Goal: Task Accomplishment & Management: Manage account settings

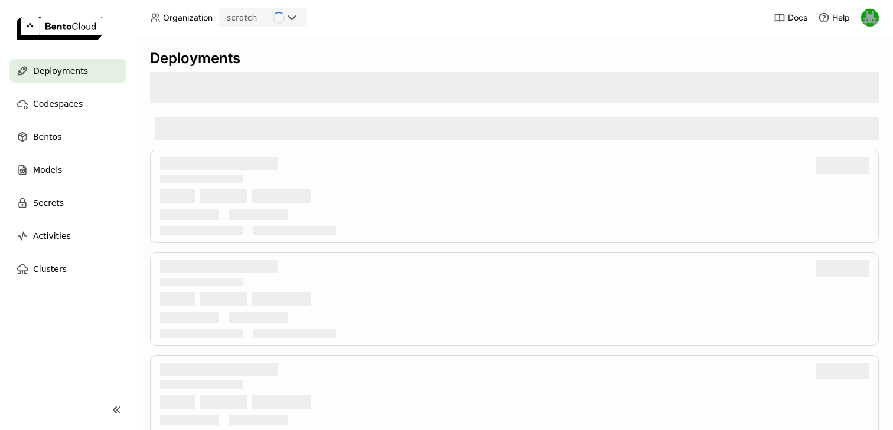
click at [253, 19] on div "scratch" at bounding box center [242, 18] width 30 height 12
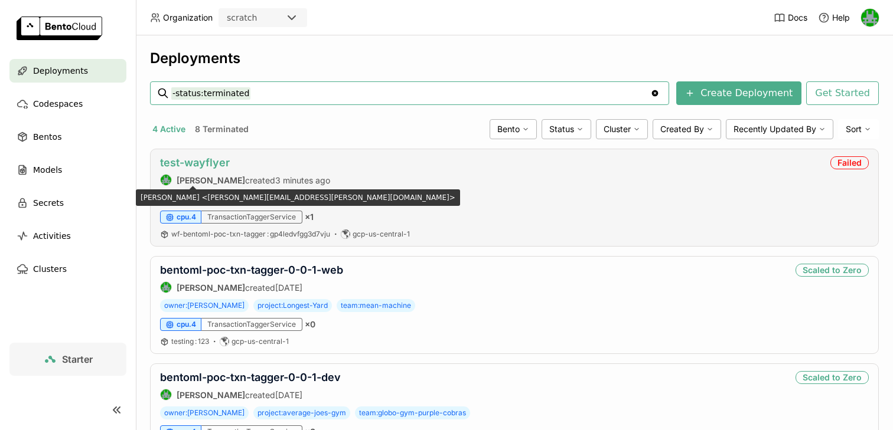
click at [209, 169] on link "test-wayflyer" at bounding box center [195, 162] width 70 height 12
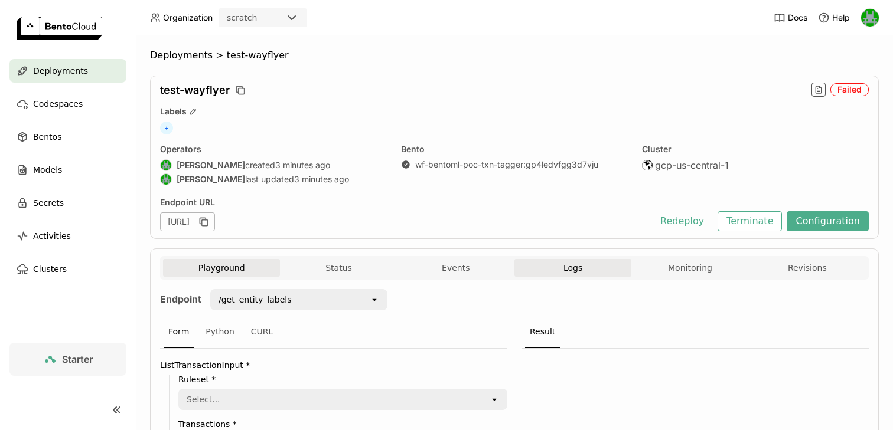
click at [552, 262] on button "Logs" at bounding box center [572, 268] width 117 height 18
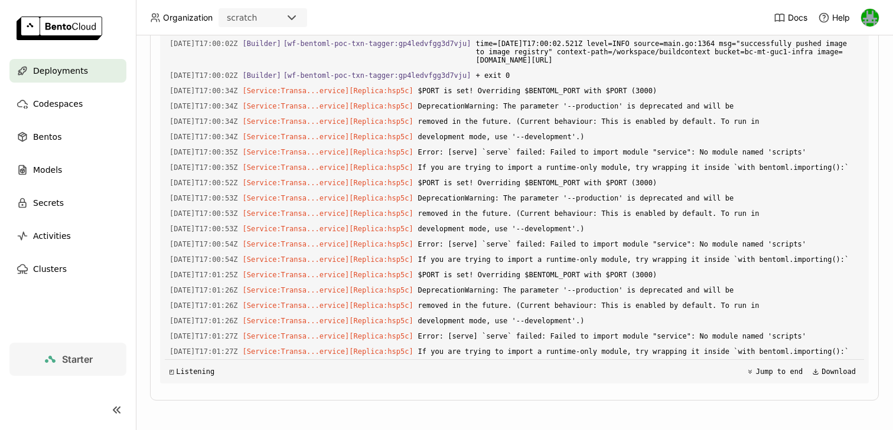
scroll to position [3908, 0]
click at [687, 330] on span "Error: [serve] `serve` failed: Failed to import module "service": No module nam…" at bounding box center [638, 336] width 441 height 13
click at [751, 330] on span "Error: [serve] `serve` failed: Failed to import module "service": No module nam…" at bounding box center [638, 336] width 441 height 13
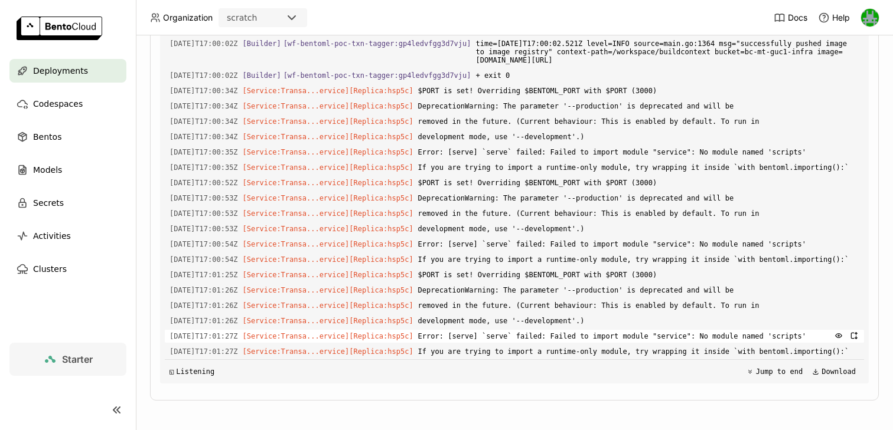
click at [657, 330] on span "Error: [serve] `serve` failed: Failed to import module "service": No module nam…" at bounding box center [638, 336] width 441 height 13
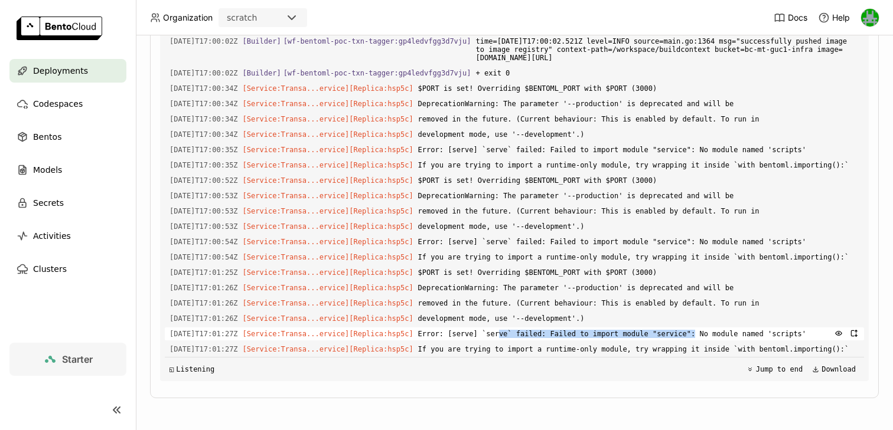
click at [710, 327] on div "Load older logs [DATE]T16:59:35Z [Builder] [ wf-bentoml-poc-txn-tagger:gp4ledvf…" at bounding box center [514, 204] width 699 height 354
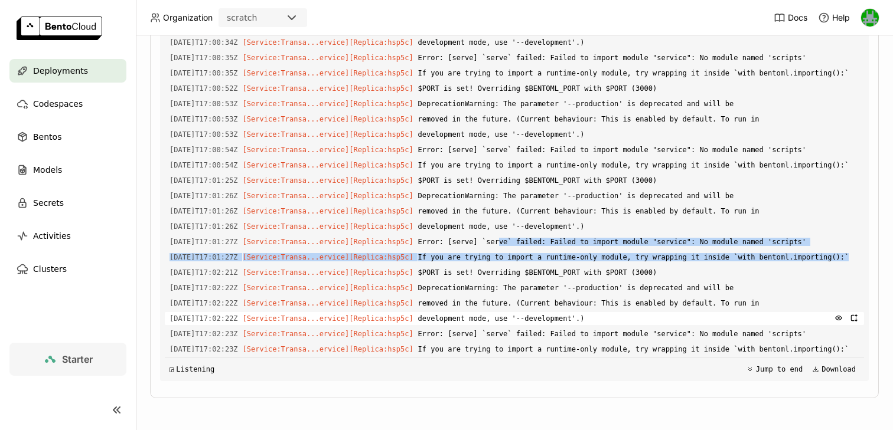
scroll to position [4009, 0]
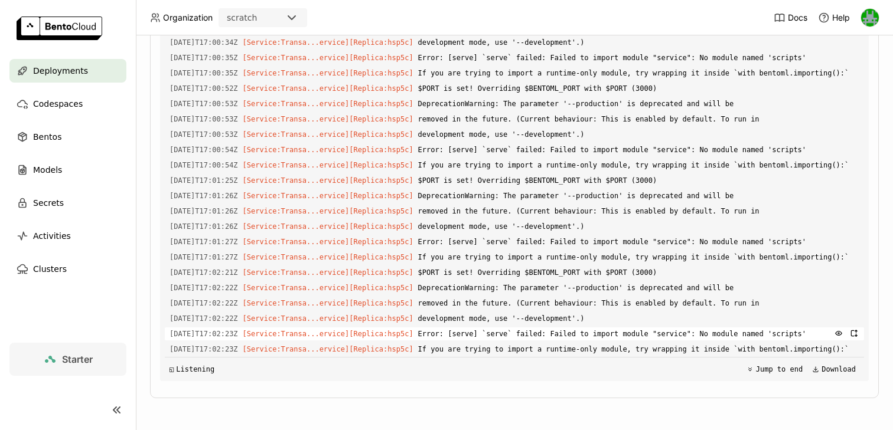
click at [691, 328] on span "Error: [serve] `serve` failed: Failed to import module "service": No module nam…" at bounding box center [638, 334] width 441 height 13
click at [729, 328] on span "Error: [serve] `serve` failed: Failed to import module "service": No module nam…" at bounding box center [638, 334] width 441 height 13
drag, startPoint x: 639, startPoint y: 325, endPoint x: 802, endPoint y: 322, distance: 162.4
click at [802, 328] on span "Error: [serve] `serve` failed: Failed to import module "service": No module nam…" at bounding box center [638, 334] width 441 height 13
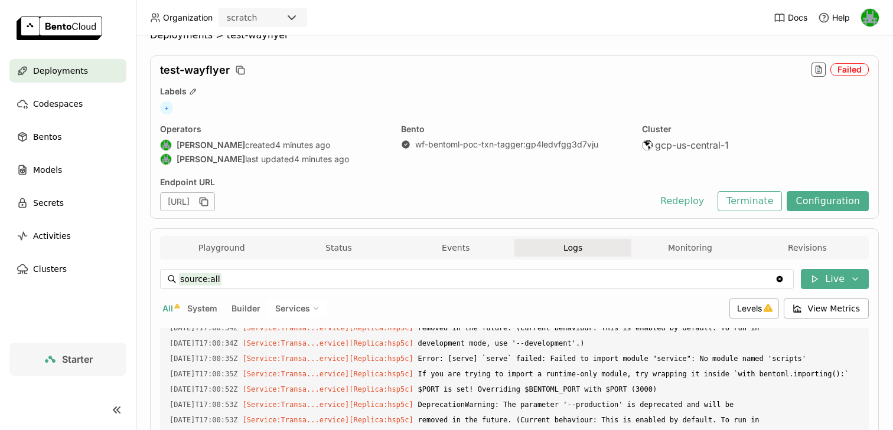
scroll to position [0, 0]
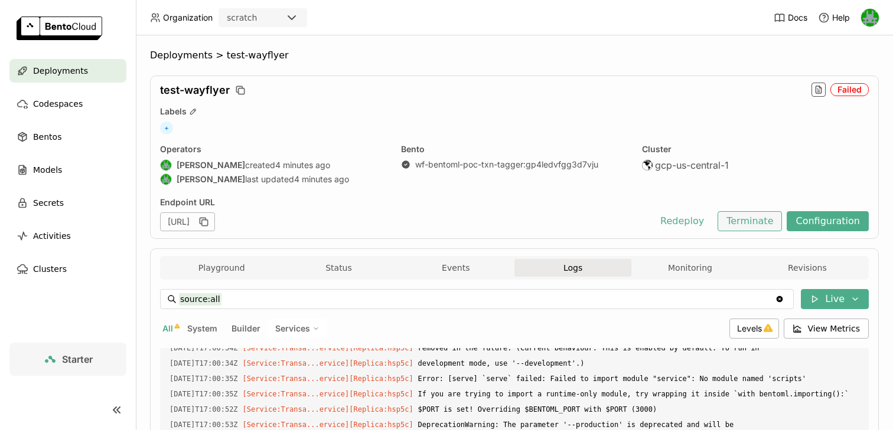
click at [773, 223] on button "Terminate" at bounding box center [749, 221] width 64 height 20
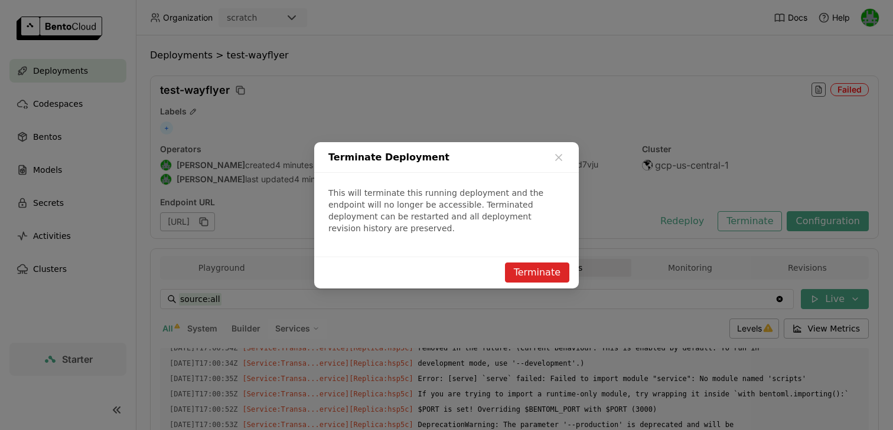
click at [548, 265] on button "Terminate" at bounding box center [537, 273] width 64 height 20
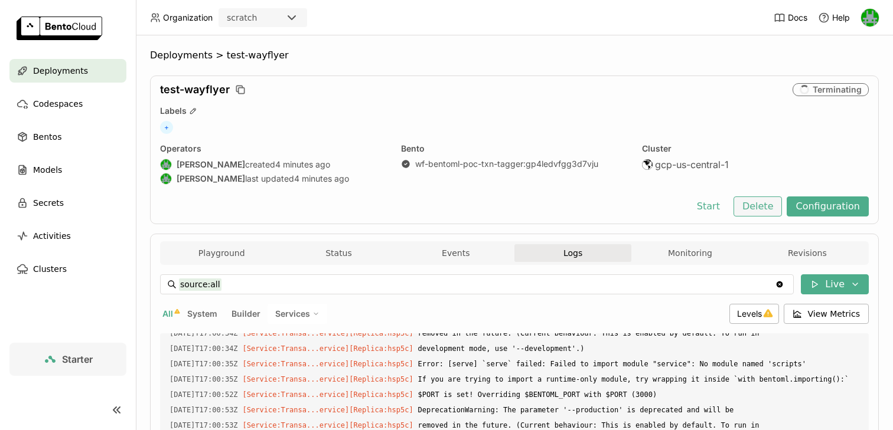
click at [769, 215] on button "Delete" at bounding box center [757, 207] width 49 height 20
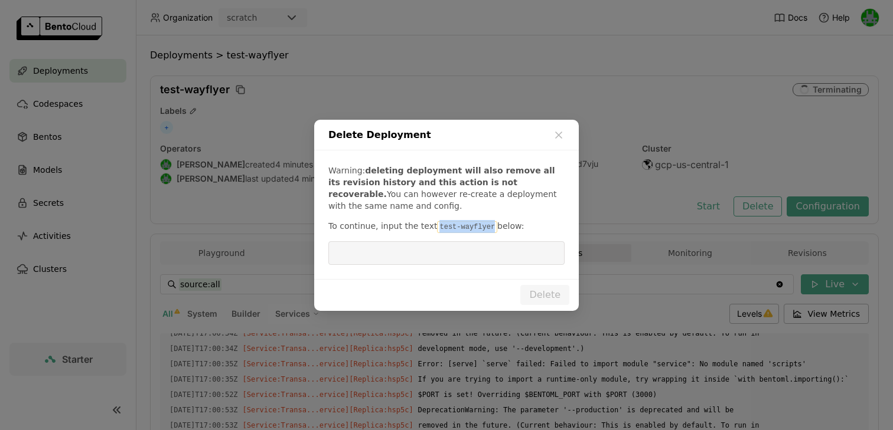
drag, startPoint x: 486, startPoint y: 227, endPoint x: 432, endPoint y: 224, distance: 54.4
click at [437, 224] on code "test-wayflyer" at bounding box center [467, 227] width 60 height 12
copy code "test-wayflyer"
click at [425, 256] on input "dialog" at bounding box center [446, 253] width 222 height 22
paste input "test-wayflyer"
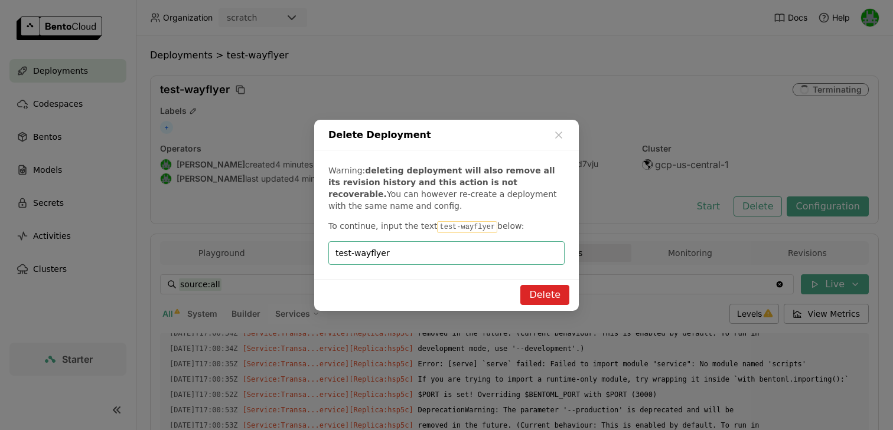
type input "test-wayflyer"
click at [536, 294] on button "Delete" at bounding box center [544, 295] width 49 height 20
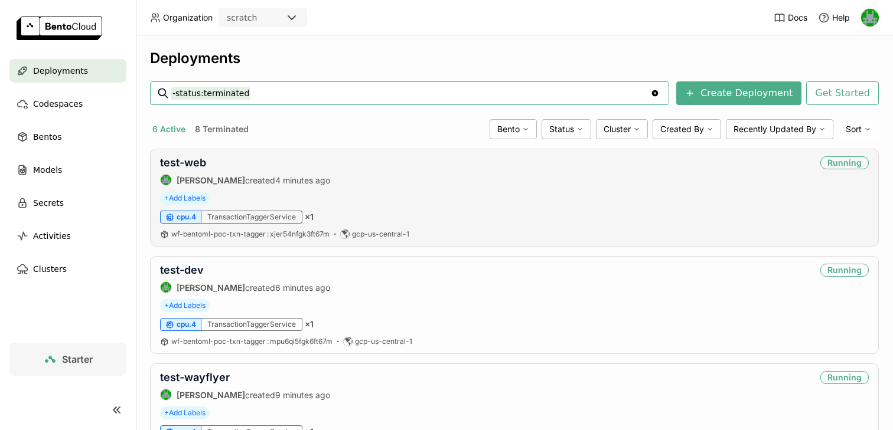
click at [187, 172] on div "test-web [PERSON_NAME] created 4 minutes ago" at bounding box center [245, 171] width 170 height 30
click at [187, 162] on link "test-web" at bounding box center [183, 162] width 46 height 12
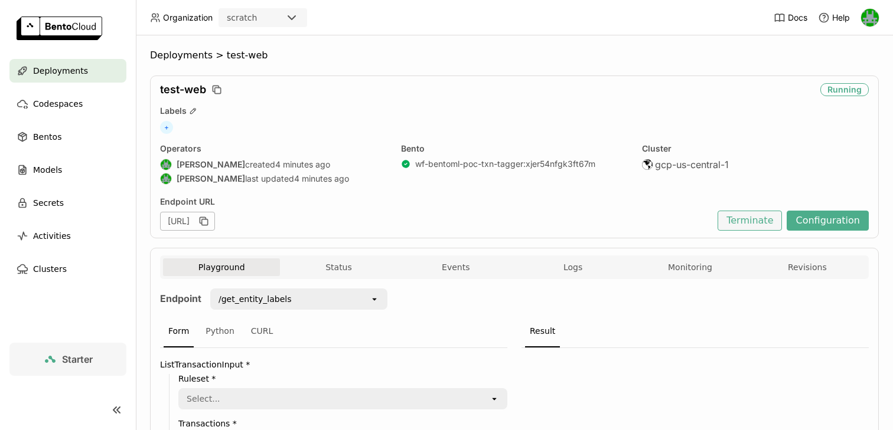
click at [736, 226] on button "Terminate" at bounding box center [749, 221] width 64 height 20
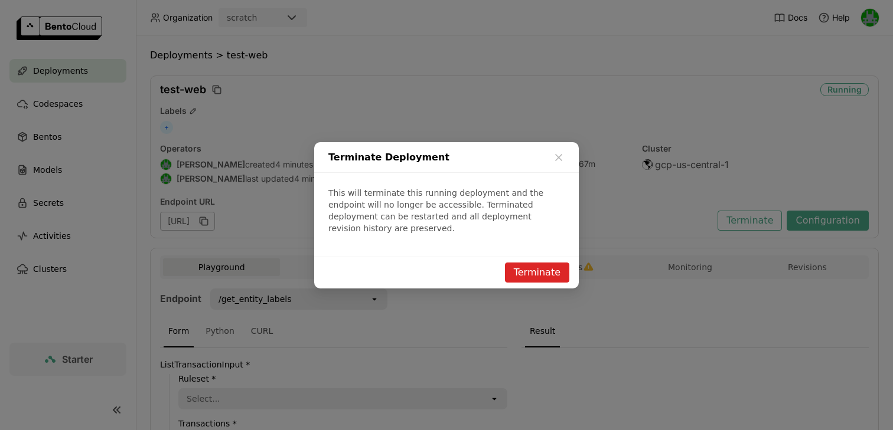
click at [555, 264] on button "Terminate" at bounding box center [537, 273] width 64 height 20
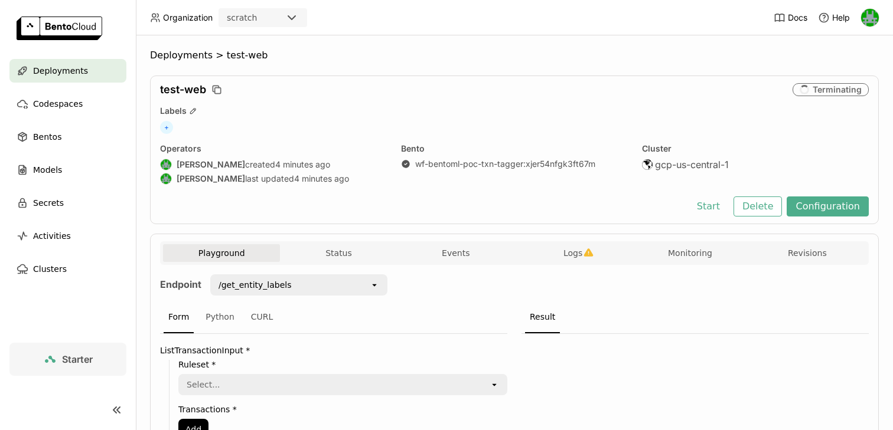
click at [217, 90] on icon "button" at bounding box center [217, 90] width 12 height 12
click at [759, 209] on button "Delete" at bounding box center [757, 207] width 49 height 20
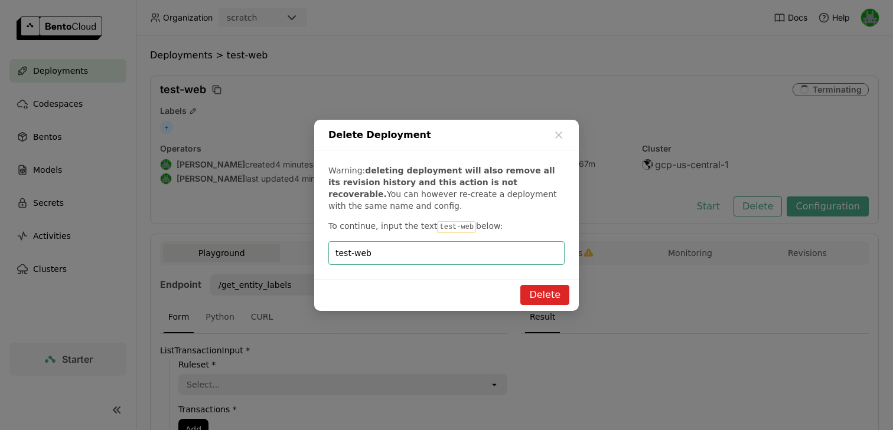
type input "test-web"
click at [539, 299] on button "Delete" at bounding box center [544, 295] width 49 height 20
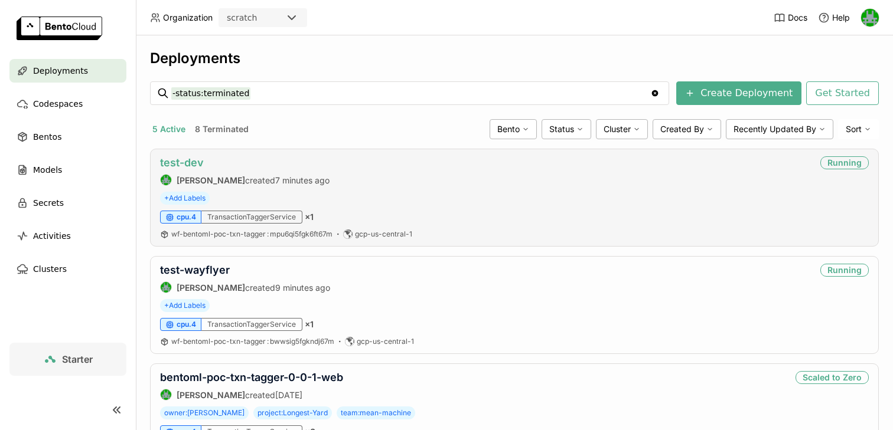
click at [198, 161] on link "test-dev" at bounding box center [182, 162] width 44 height 12
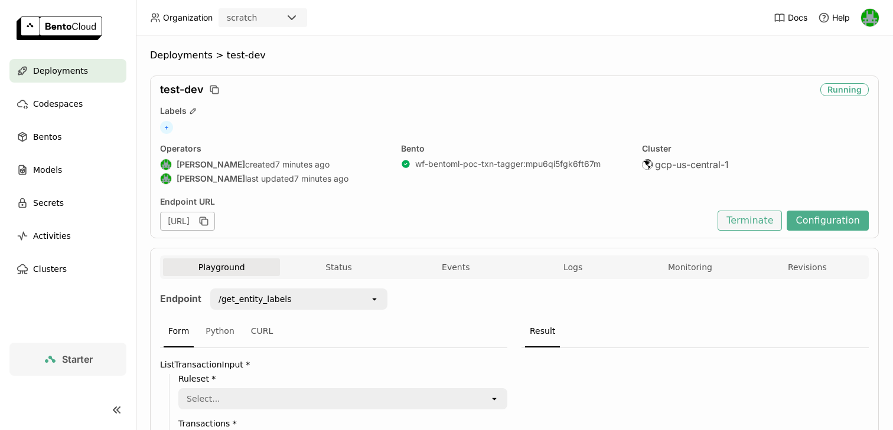
click at [768, 220] on button "Terminate" at bounding box center [749, 221] width 64 height 20
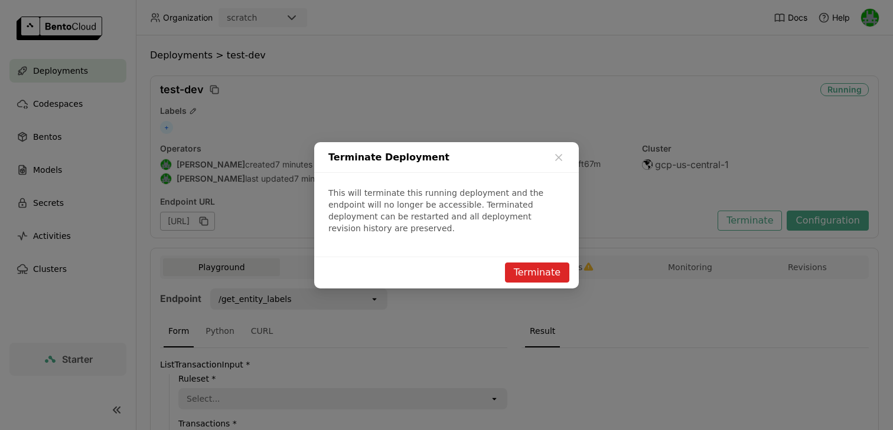
click at [523, 263] on button "Terminate" at bounding box center [537, 273] width 64 height 20
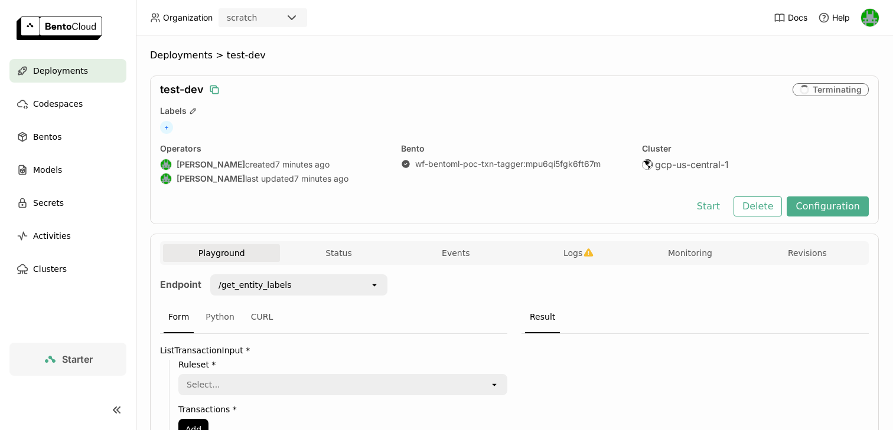
click at [214, 90] on icon "button" at bounding box center [214, 90] width 12 height 12
click at [743, 205] on button "Delete" at bounding box center [757, 207] width 49 height 20
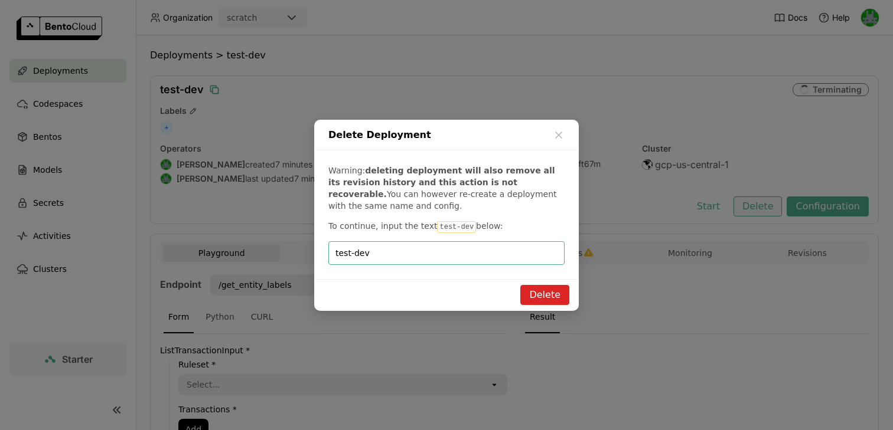
type input "test-dev"
click at [539, 297] on button "Delete" at bounding box center [544, 295] width 49 height 20
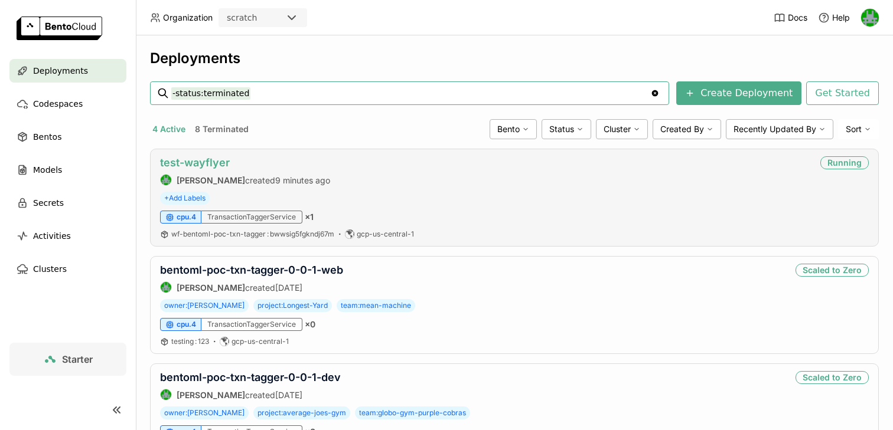
click at [200, 166] on link "test-wayflyer" at bounding box center [195, 162] width 70 height 12
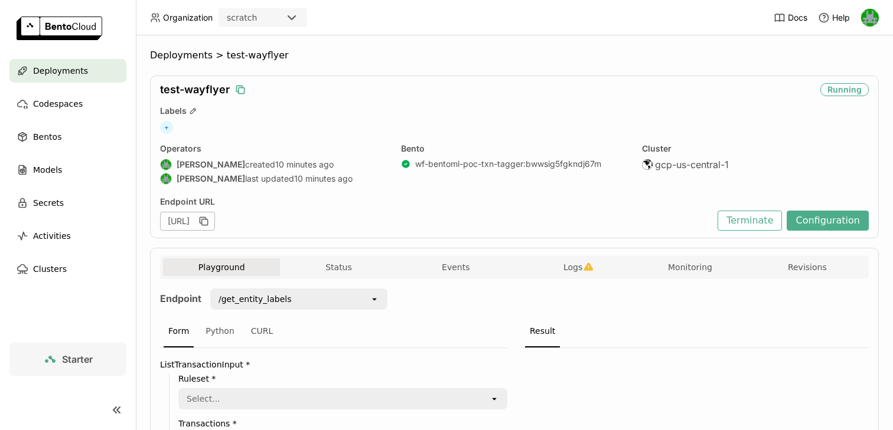
click at [238, 86] on icon "button" at bounding box center [240, 90] width 12 height 12
click at [737, 221] on button "Terminate" at bounding box center [749, 221] width 64 height 20
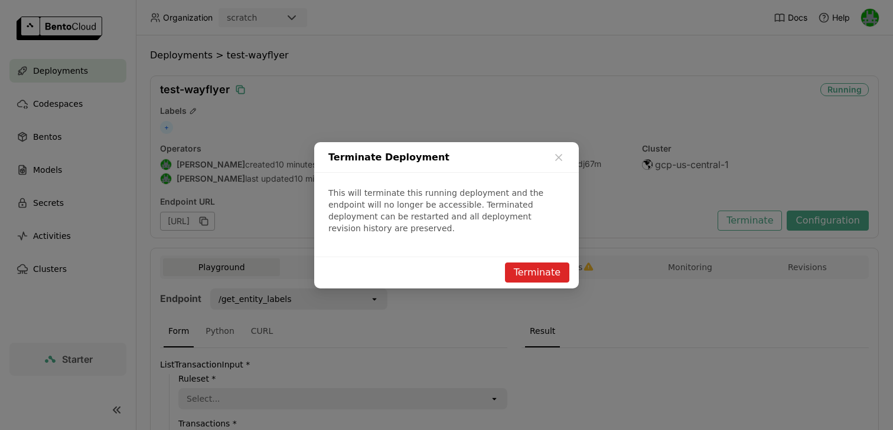
click at [527, 272] on button "Terminate" at bounding box center [537, 273] width 64 height 20
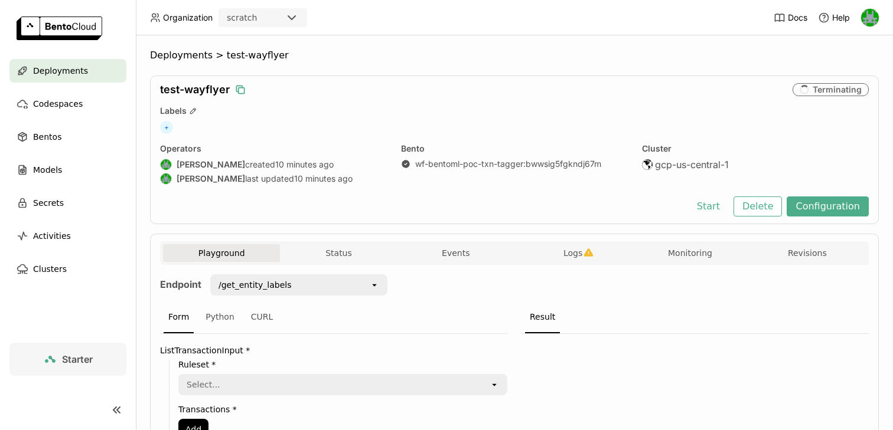
click at [753, 223] on div "test-wayflyer Terminating Labels + Operators [PERSON_NAME] created 10 minutes a…" at bounding box center [514, 150] width 729 height 149
click at [767, 207] on button "Delete" at bounding box center [757, 207] width 49 height 20
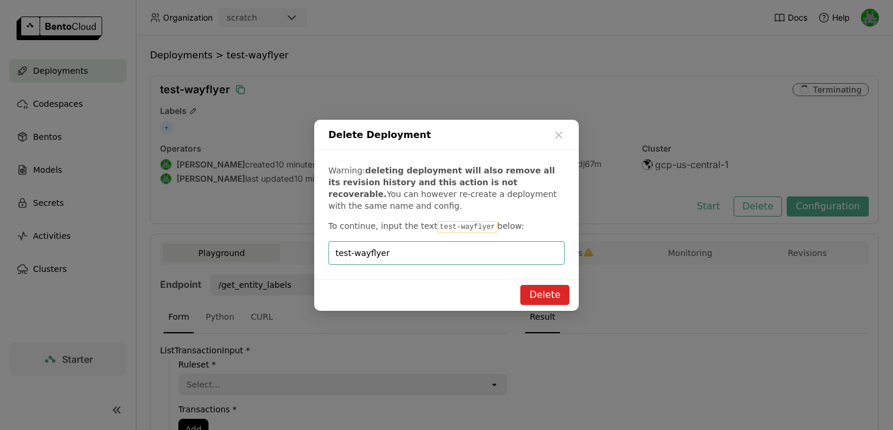
type input "test-wayflyer"
click at [534, 292] on button "Delete" at bounding box center [544, 295] width 49 height 20
